Goal: Navigation & Orientation: Find specific page/section

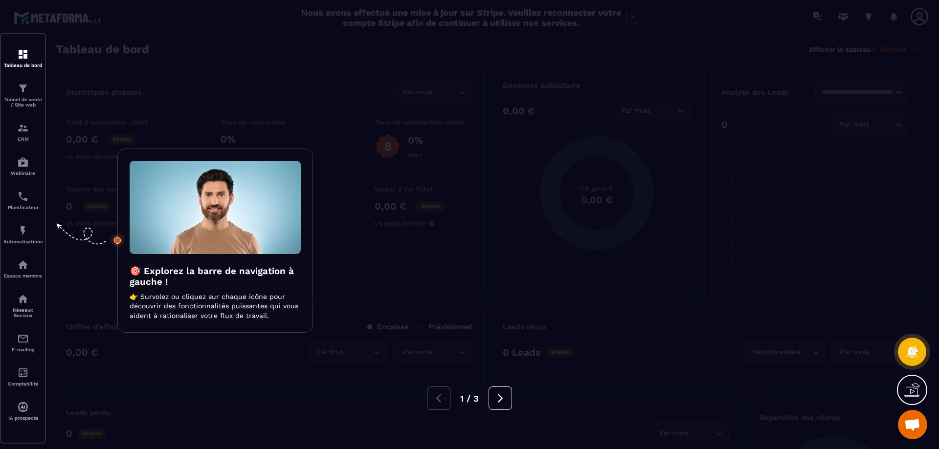
click at [25, 53] on div at bounding box center [469, 224] width 939 height 449
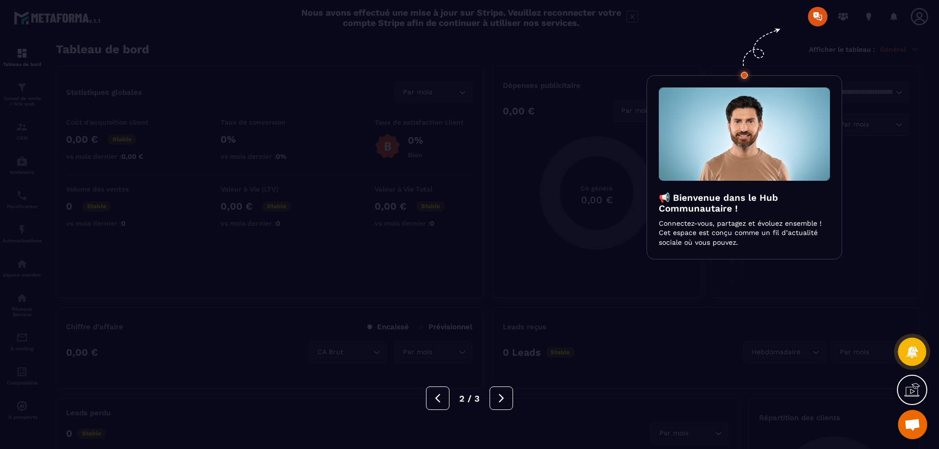
click at [818, 13] on div at bounding box center [469, 224] width 939 height 449
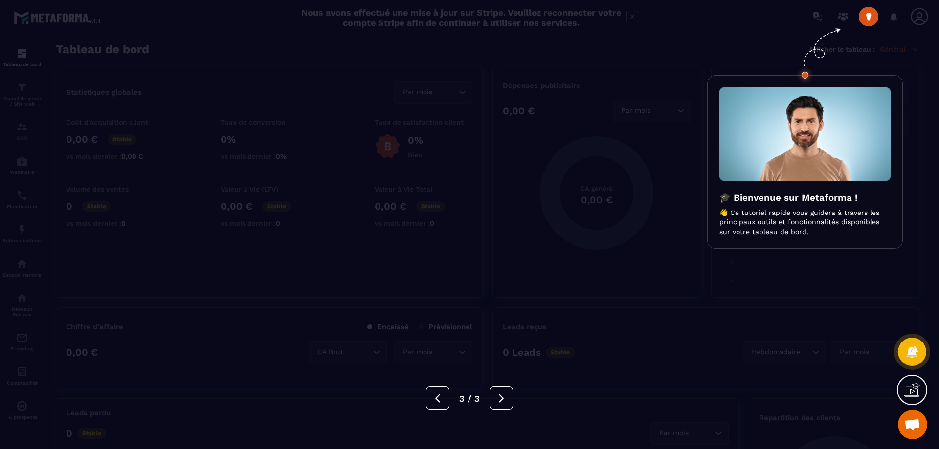
click at [872, 20] on div at bounding box center [469, 224] width 939 height 449
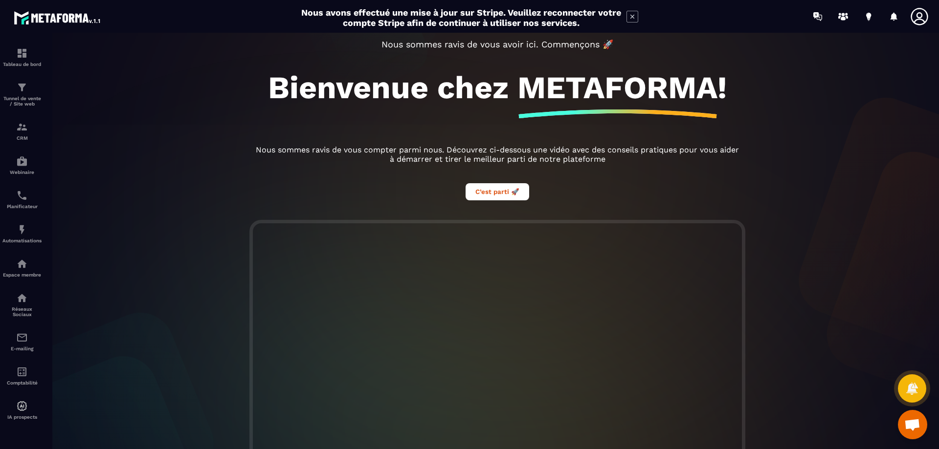
scroll to position [98, 0]
